Goal: Transaction & Acquisition: Book appointment/travel/reservation

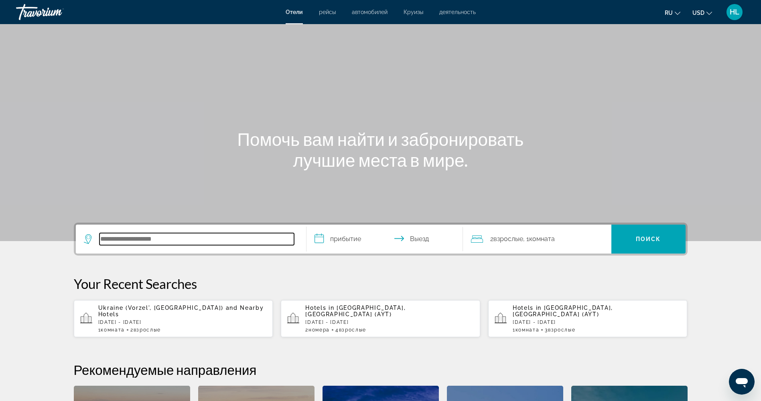
click at [186, 239] on input "Search hotel destination" at bounding box center [197, 239] width 195 height 12
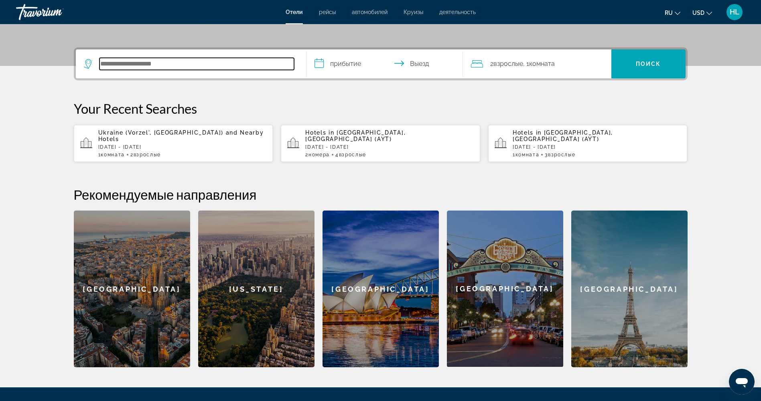
scroll to position [196, 0]
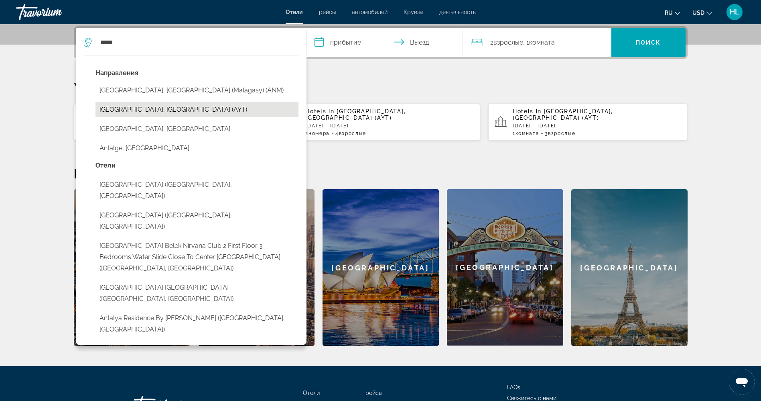
click at [199, 110] on button "[GEOGRAPHIC_DATA], [GEOGRAPHIC_DATA] (AYT)" at bounding box center [197, 109] width 203 height 15
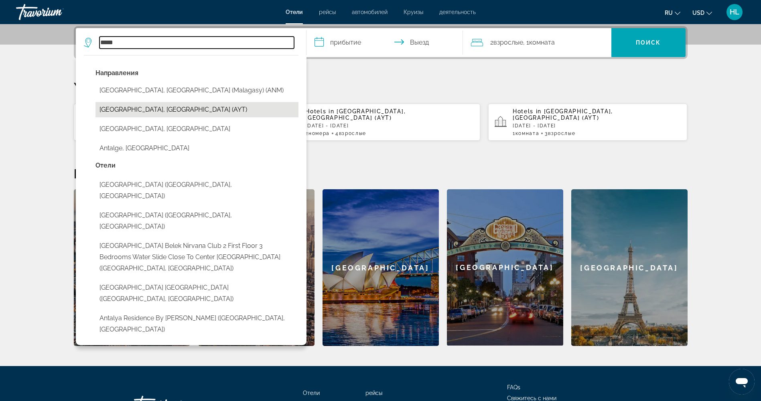
type input "**********"
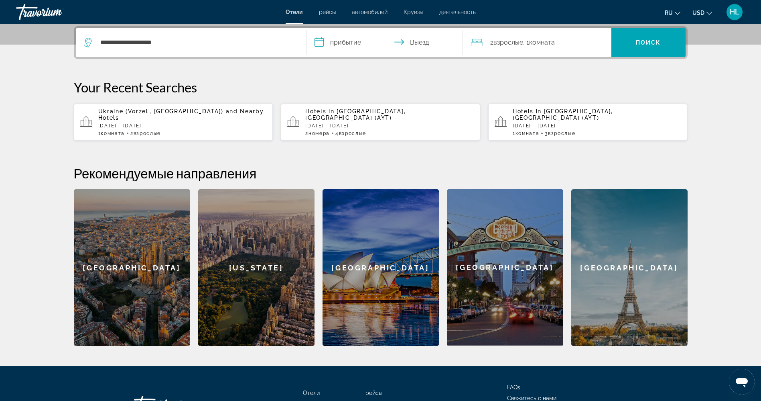
click at [329, 43] on input "**********" at bounding box center [387, 43] width 160 height 31
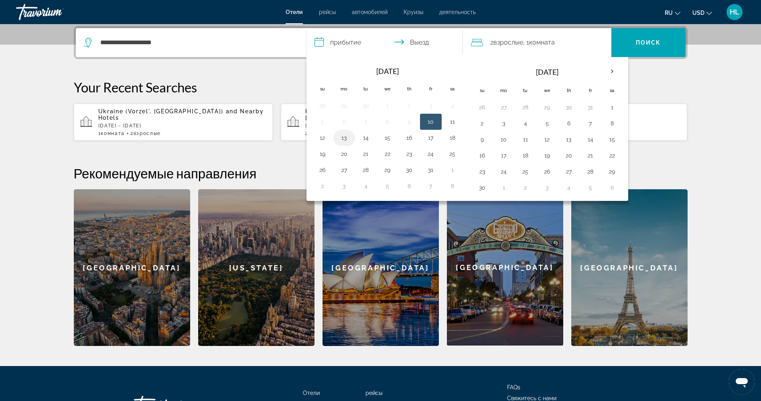
click at [346, 134] on button "13" at bounding box center [344, 137] width 13 height 11
click at [329, 136] on td "12" at bounding box center [323, 138] width 22 height 16
click at [317, 138] on button "12" at bounding box center [322, 137] width 13 height 11
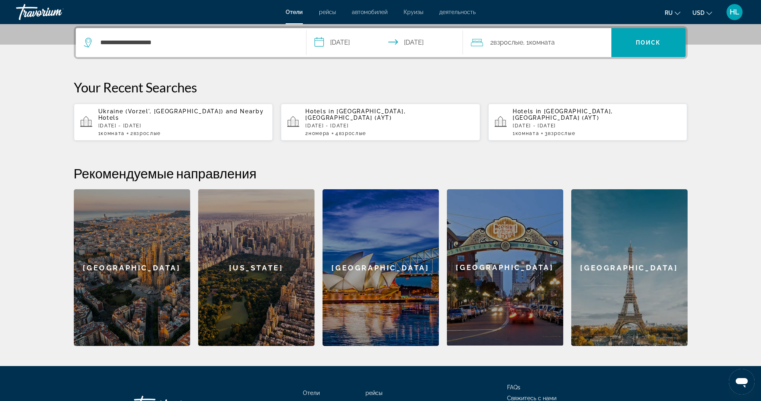
click at [347, 36] on input "**********" at bounding box center [387, 43] width 160 height 31
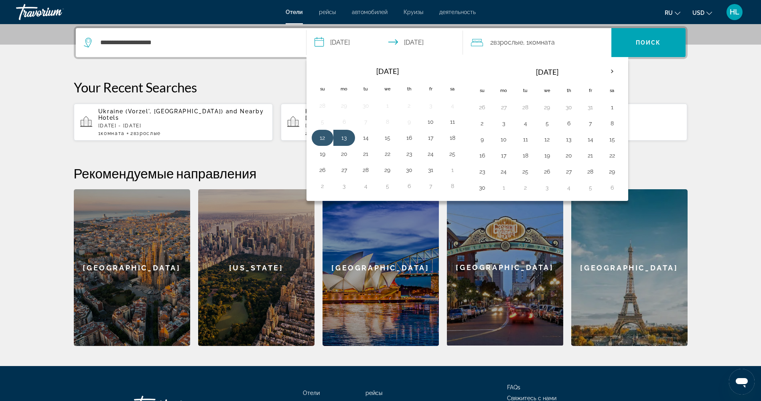
click at [322, 138] on button "12" at bounding box center [322, 137] width 13 height 11
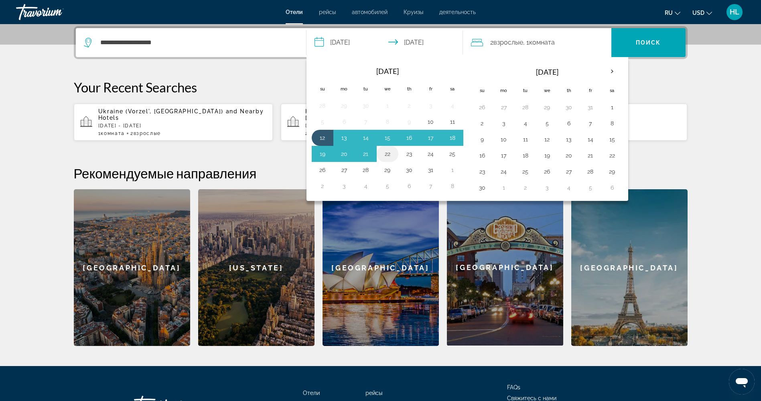
click at [391, 150] on button "22" at bounding box center [387, 153] width 13 height 11
type input "**********"
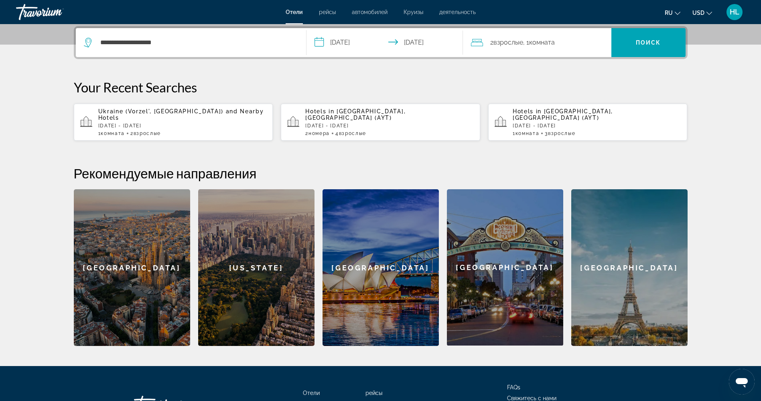
click at [551, 42] on span "Комната" at bounding box center [542, 43] width 26 height 8
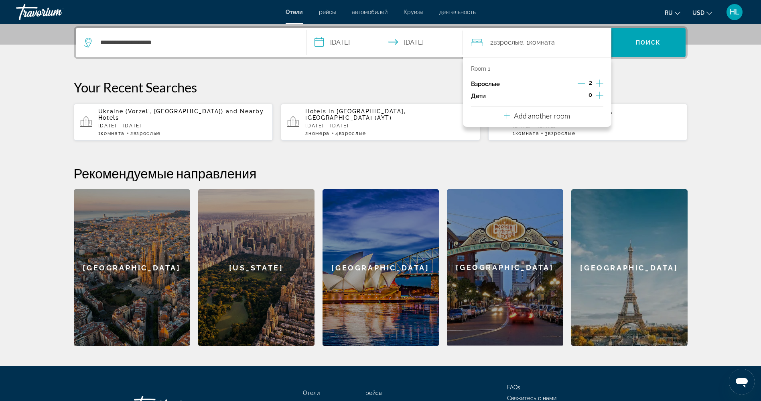
click at [520, 115] on p "Add another room" at bounding box center [542, 115] width 56 height 9
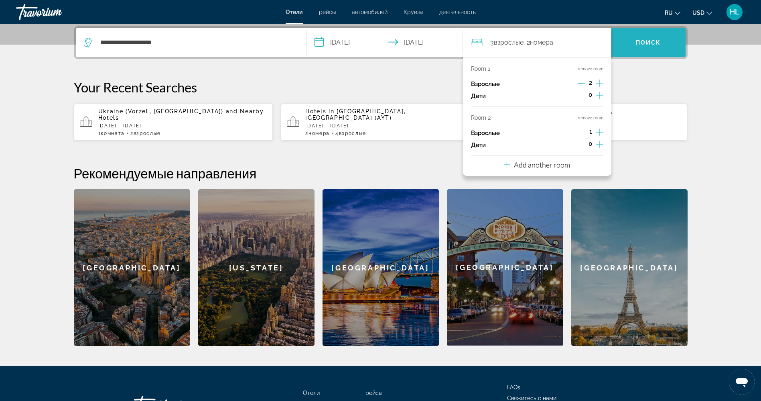
click at [631, 45] on span "Search" at bounding box center [649, 42] width 74 height 19
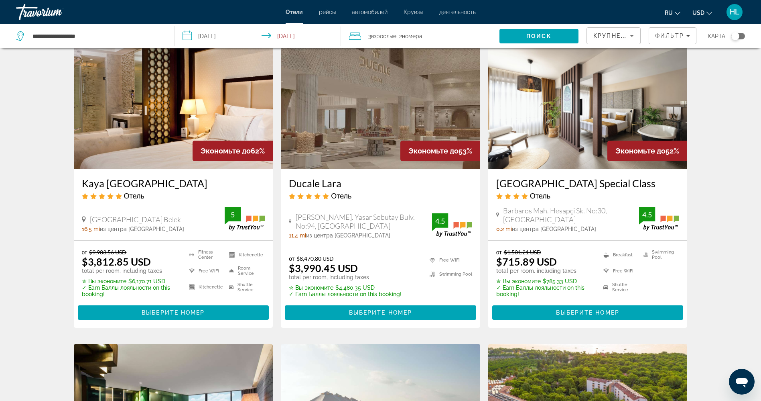
scroll to position [37, 0]
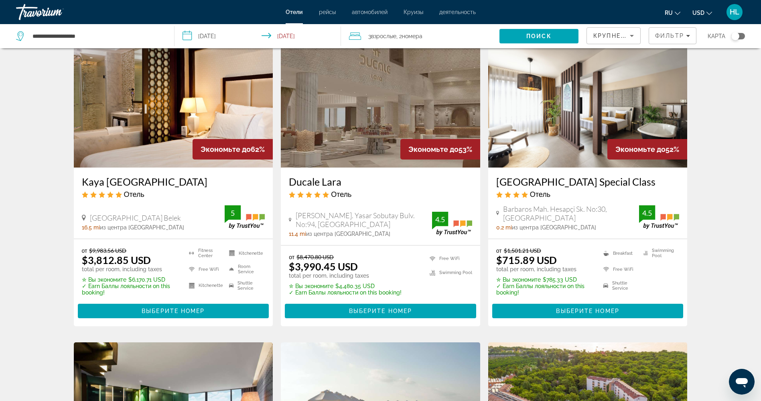
click at [563, 96] on img "Main content" at bounding box center [587, 103] width 199 height 128
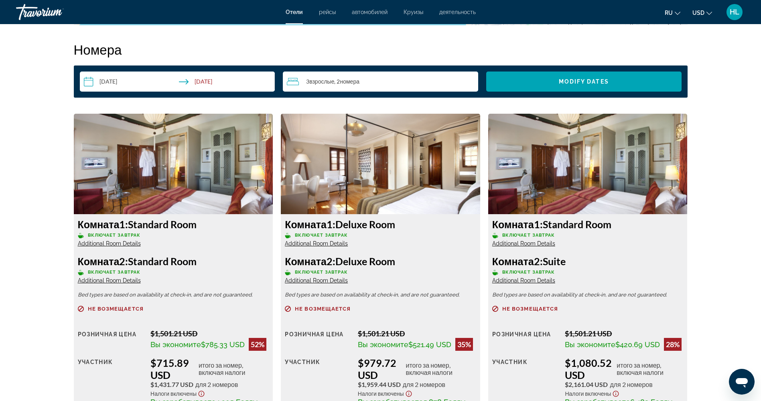
scroll to position [1063, 0]
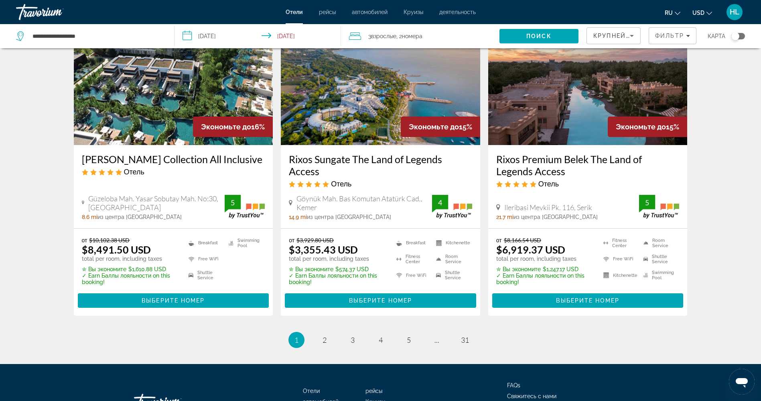
scroll to position [985, 0]
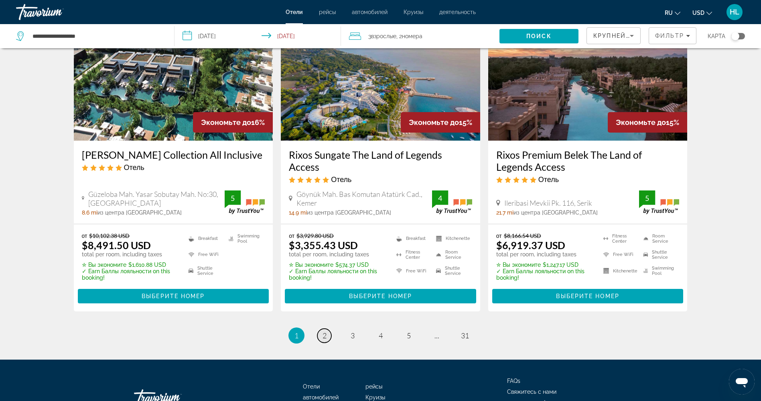
click at [328, 332] on link "page 2" at bounding box center [324, 335] width 14 height 14
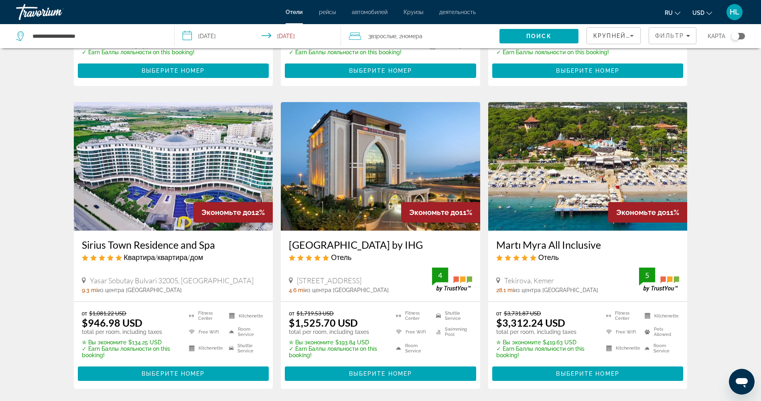
scroll to position [915, 0]
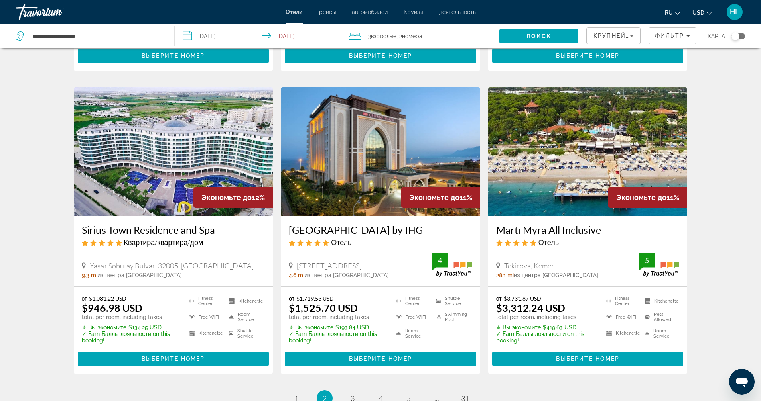
click at [163, 161] on img "Main content" at bounding box center [173, 151] width 199 height 128
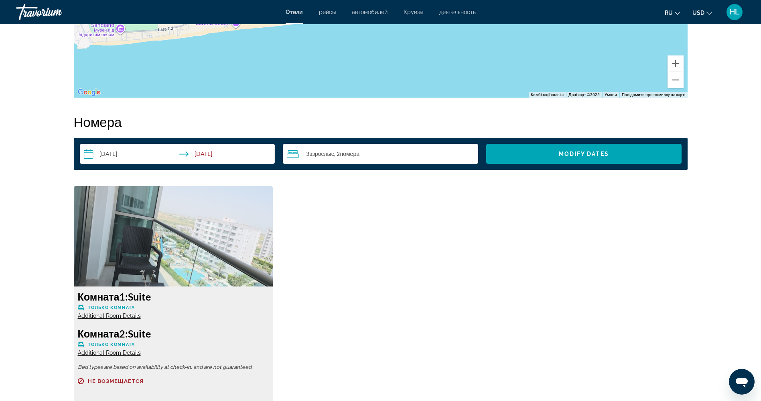
scroll to position [954, 0]
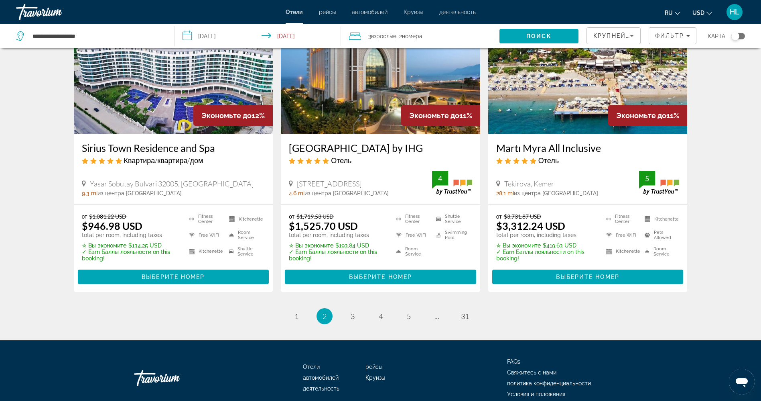
scroll to position [1026, 0]
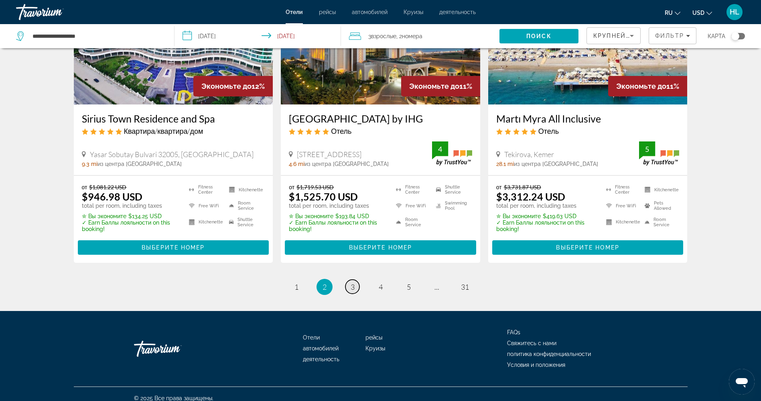
click at [355, 279] on link "page 3" at bounding box center [353, 286] width 14 height 14
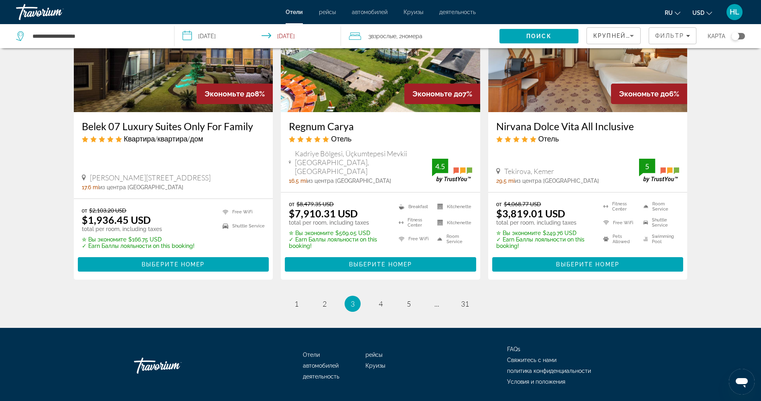
scroll to position [1017, 0]
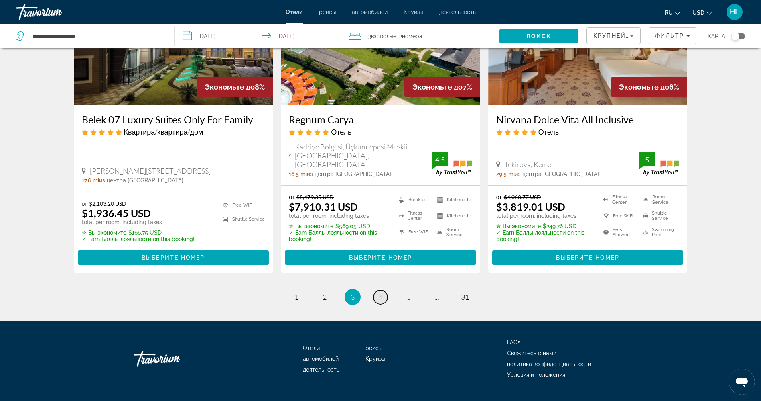
click at [379, 292] on span "4" at bounding box center [381, 296] width 4 height 9
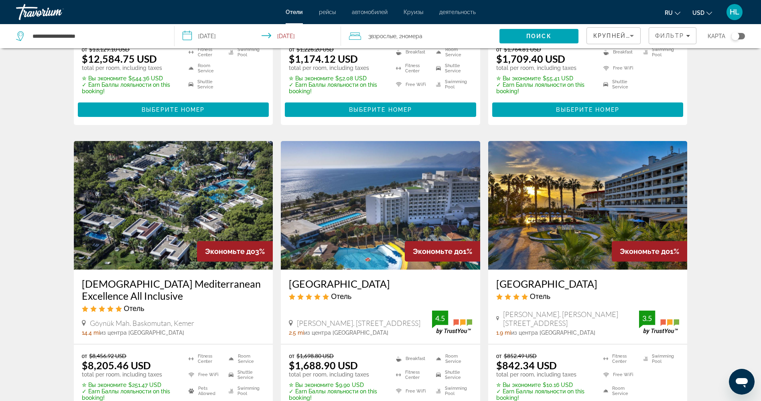
scroll to position [865, 0]
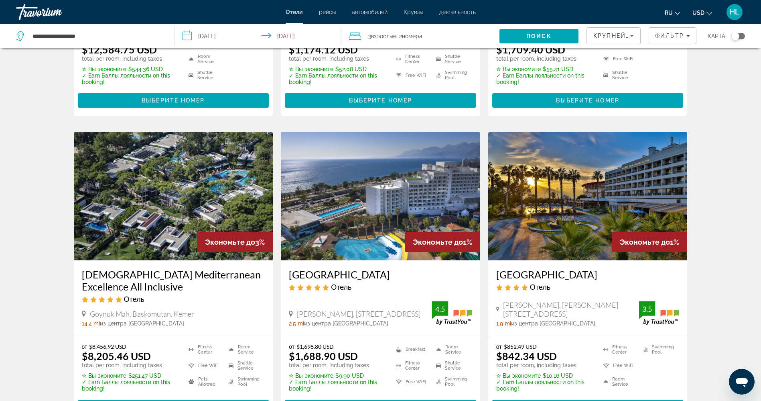
click at [606, 196] on img "Main content" at bounding box center [587, 196] width 199 height 128
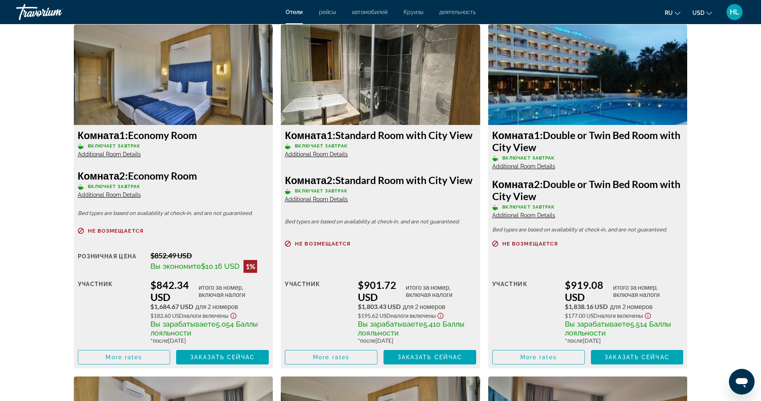
scroll to position [1097, 0]
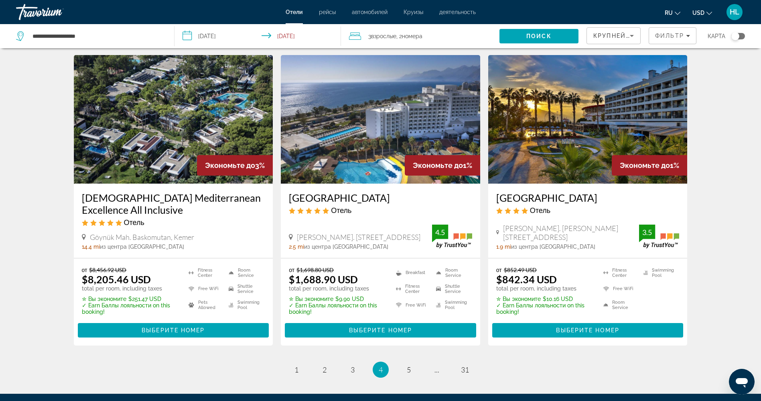
scroll to position [1021, 0]
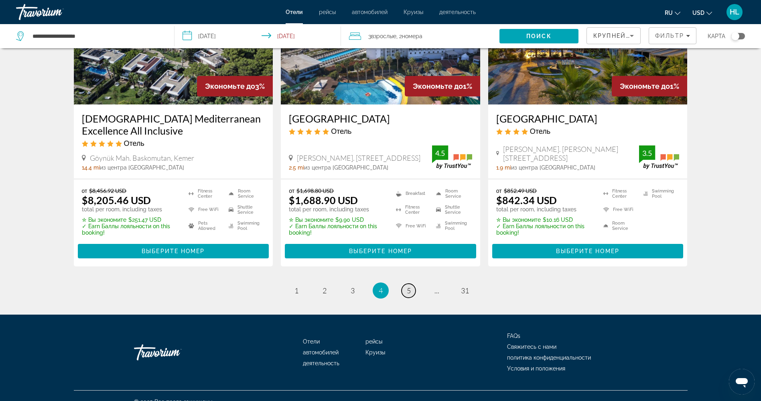
click at [407, 283] on link "page 5" at bounding box center [409, 290] width 14 height 14
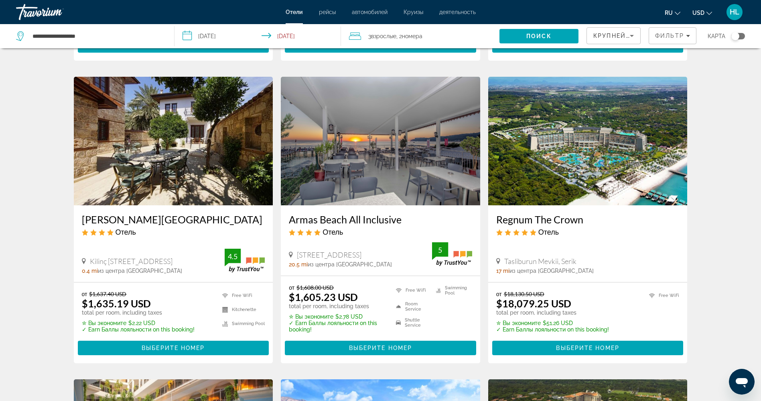
scroll to position [298, 0]
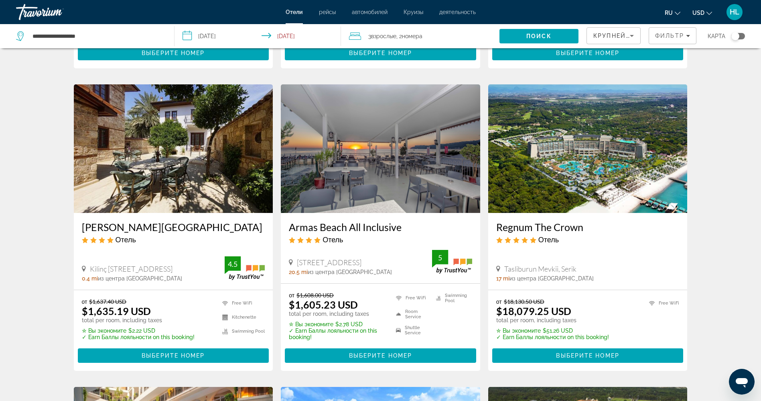
click at [398, 117] on img "Main content" at bounding box center [380, 148] width 199 height 128
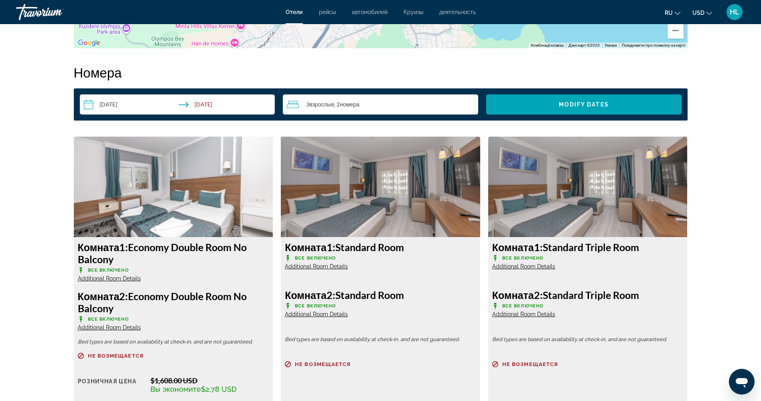
scroll to position [1027, 0]
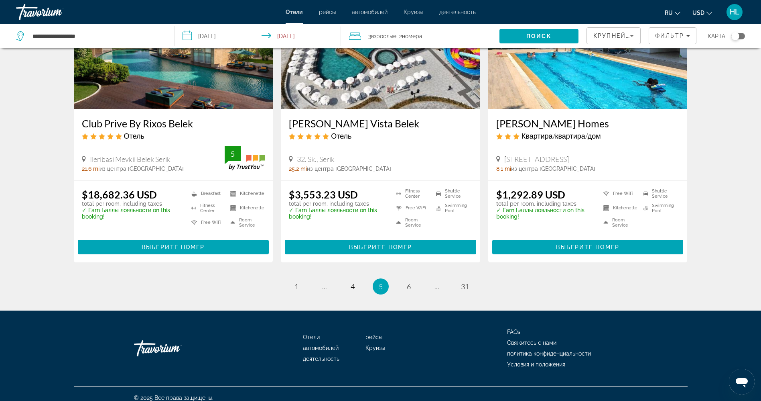
scroll to position [1017, 0]
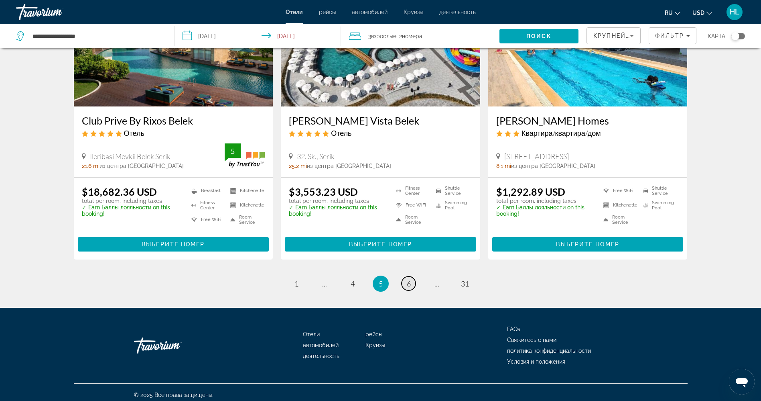
click at [411, 280] on link "page 6" at bounding box center [409, 283] width 14 height 14
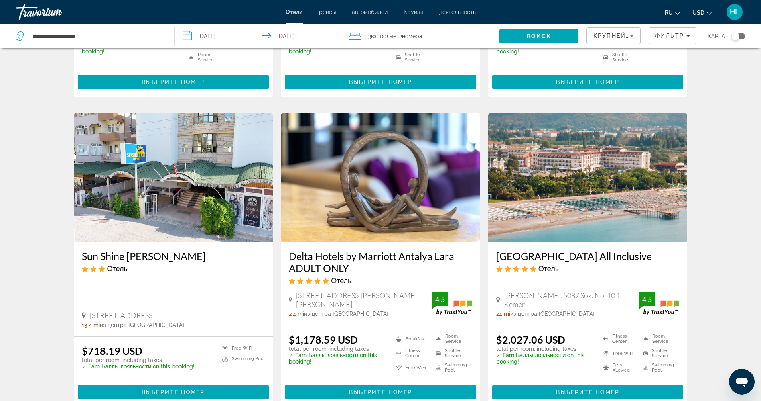
scroll to position [262, 0]
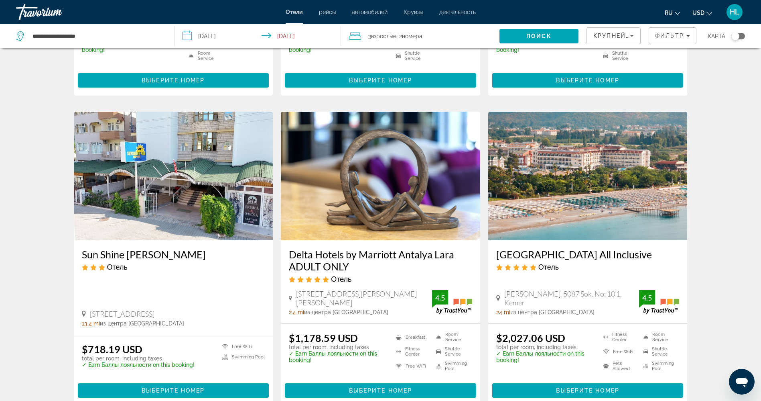
click at [374, 163] on img "Main content" at bounding box center [380, 176] width 199 height 128
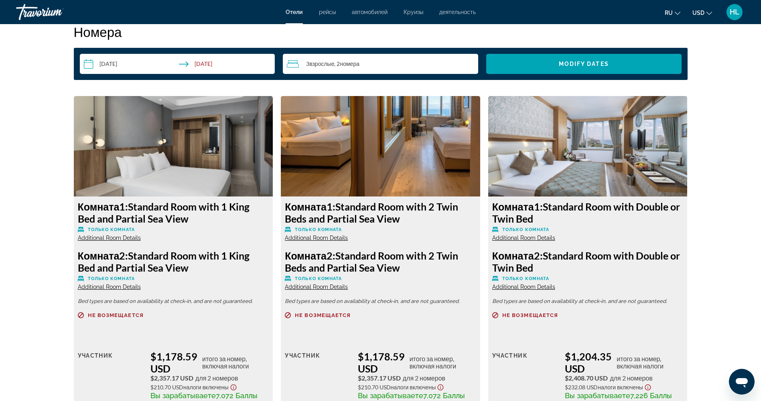
scroll to position [1043, 0]
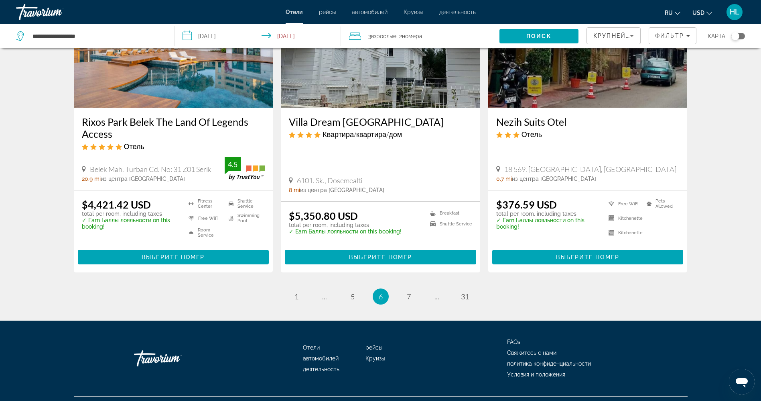
scroll to position [1005, 0]
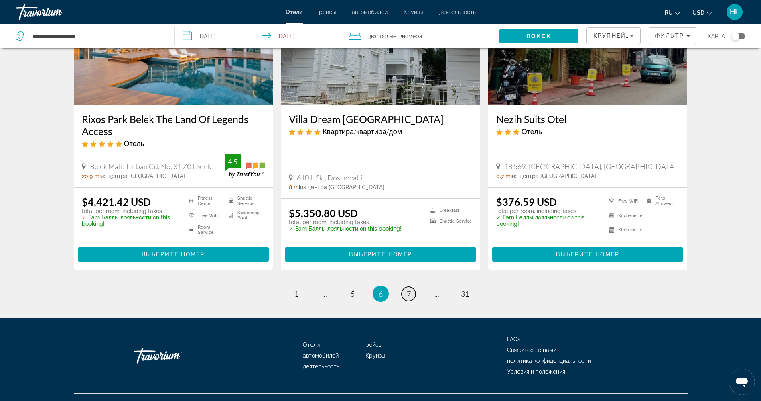
click at [413, 287] on link "page 7" at bounding box center [409, 294] width 14 height 14
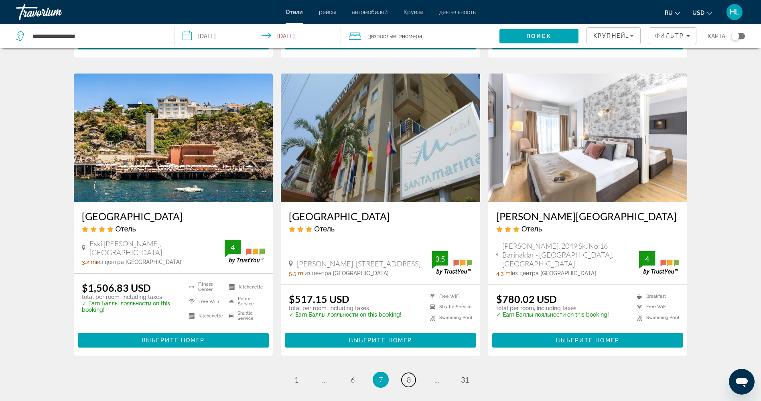
scroll to position [945, 0]
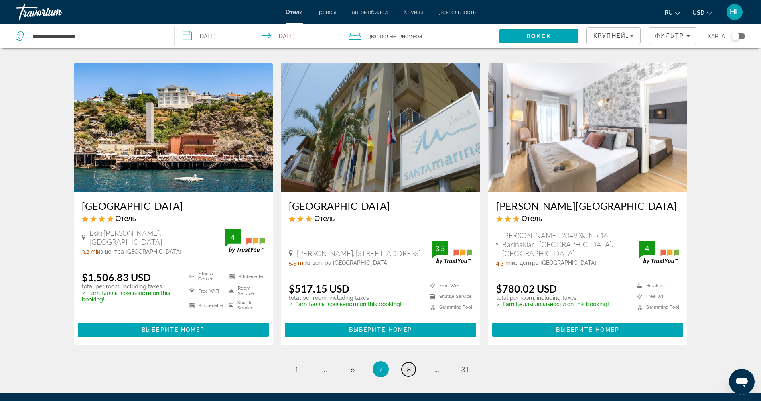
click at [410, 364] on span "8" at bounding box center [409, 368] width 4 height 9
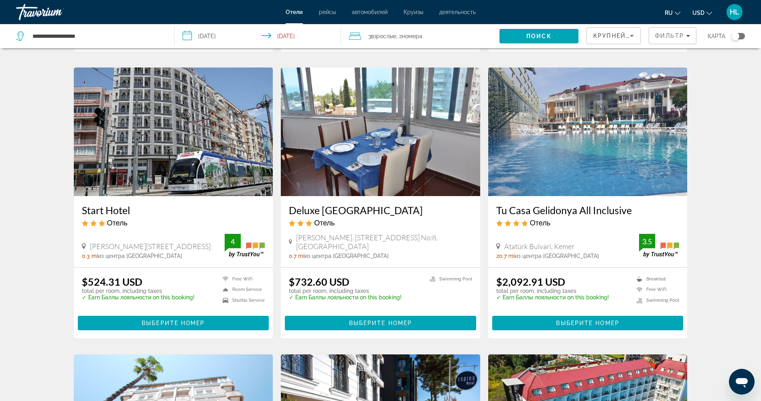
scroll to position [602, 0]
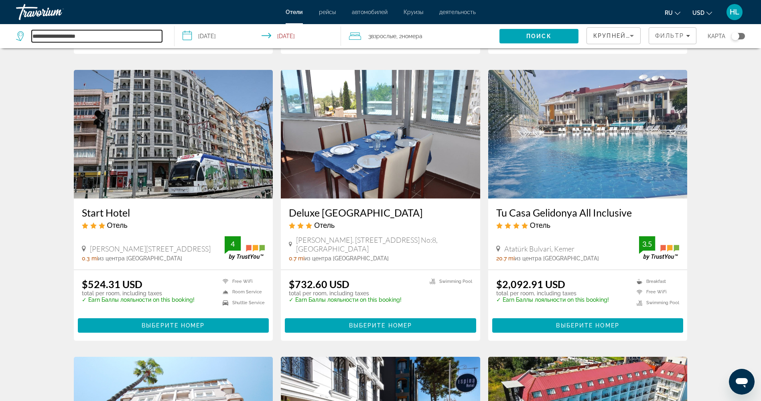
click at [119, 33] on input "**********" at bounding box center [97, 36] width 130 height 12
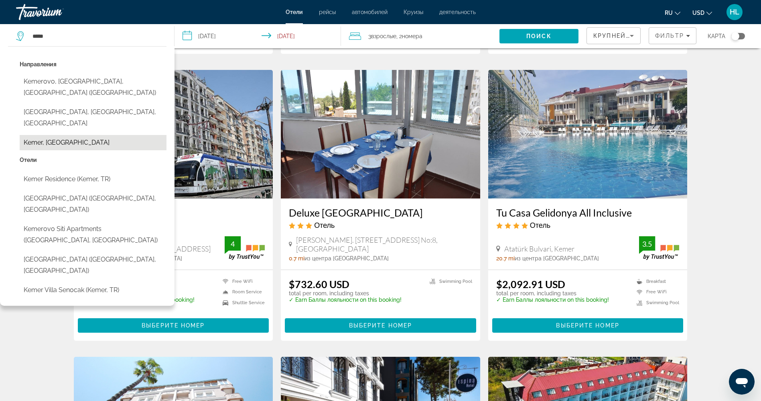
click at [57, 135] on button "Kemer, [GEOGRAPHIC_DATA]" at bounding box center [93, 142] width 147 height 15
type input "**********"
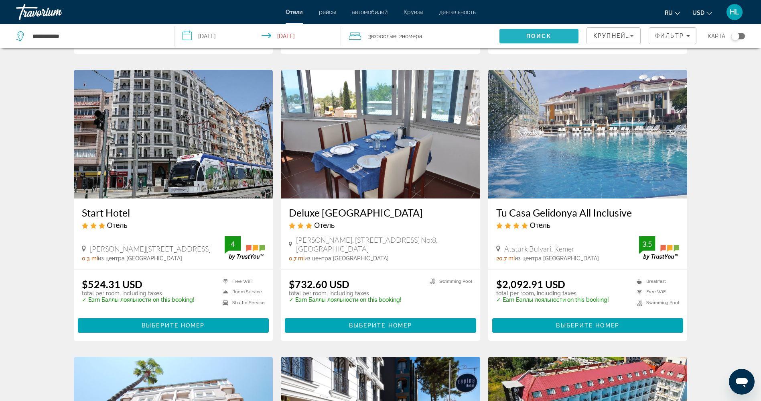
click at [547, 37] on span "Поиск" at bounding box center [539, 36] width 25 height 6
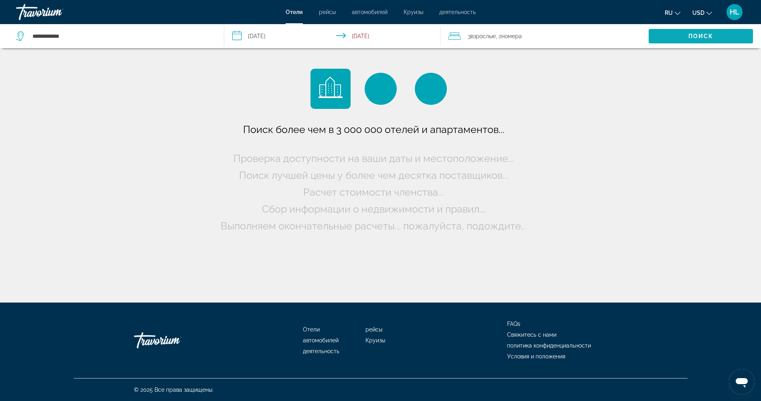
scroll to position [0, 0]
